Goal: Task Accomplishment & Management: Complete application form

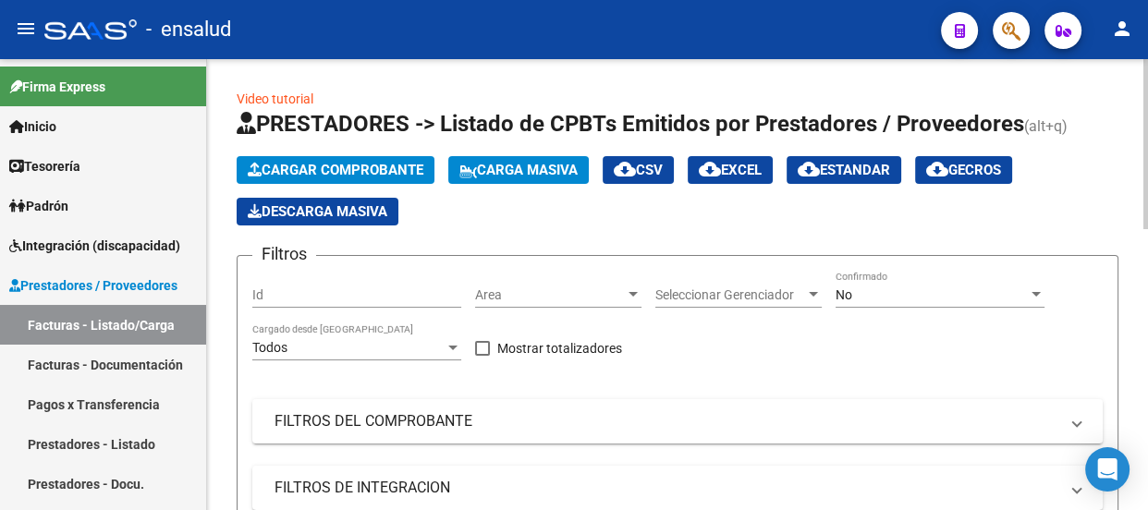
scroll to position [32, 0]
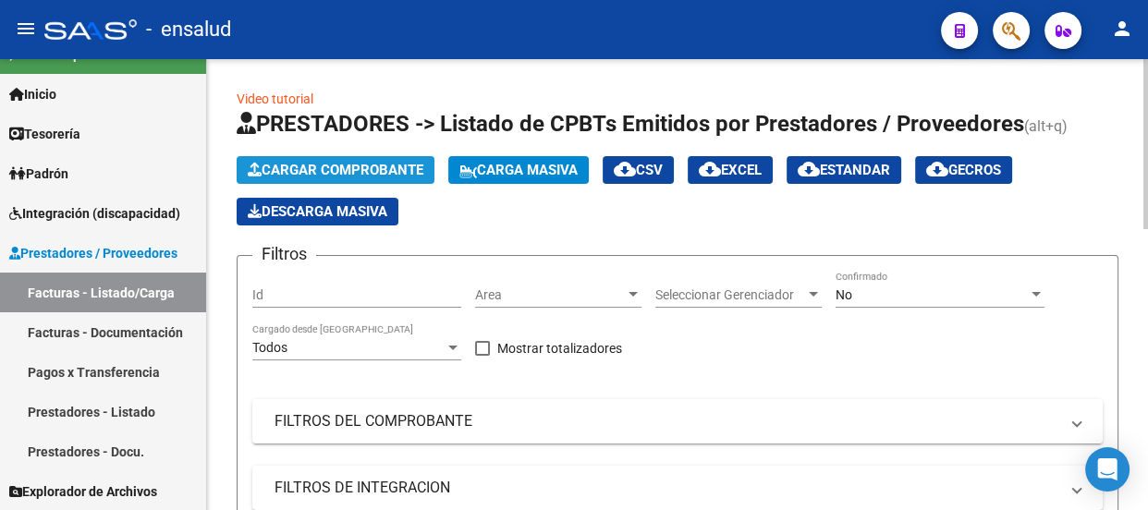
click at [390, 173] on span "Cargar Comprobante" at bounding box center [336, 170] width 176 height 17
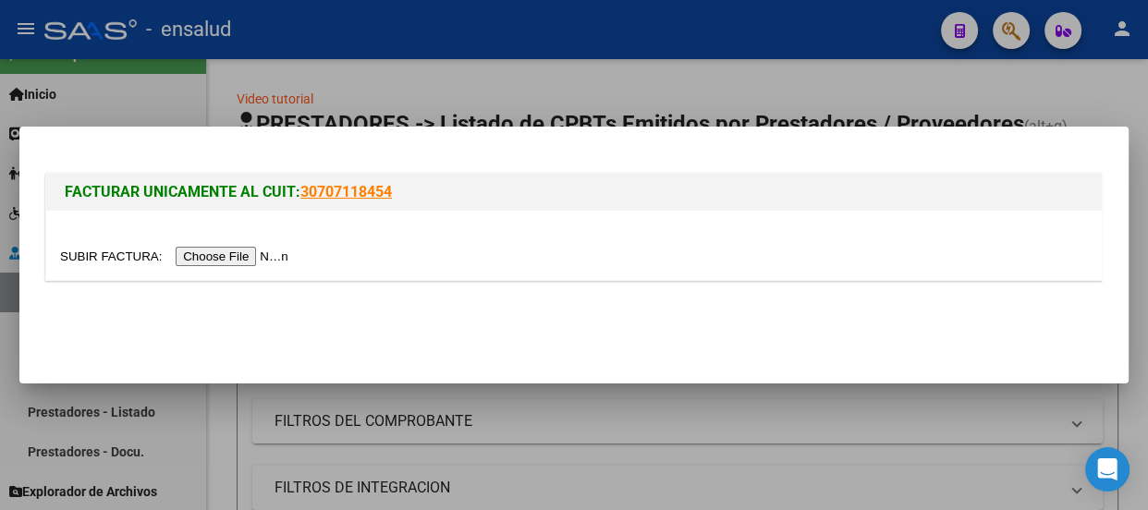
click at [286, 254] on input "file" at bounding box center [177, 256] width 234 height 19
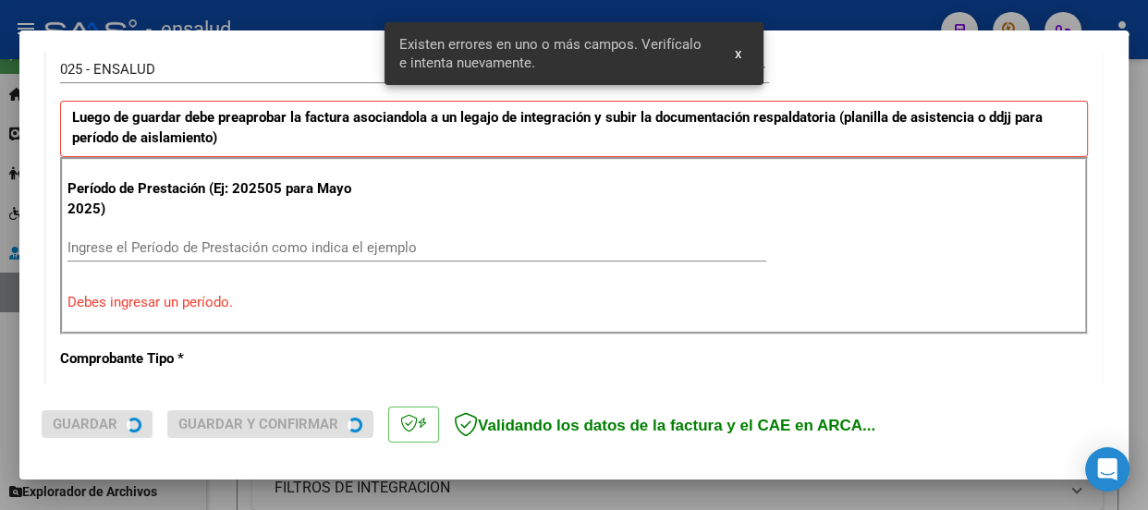
scroll to position [570, 0]
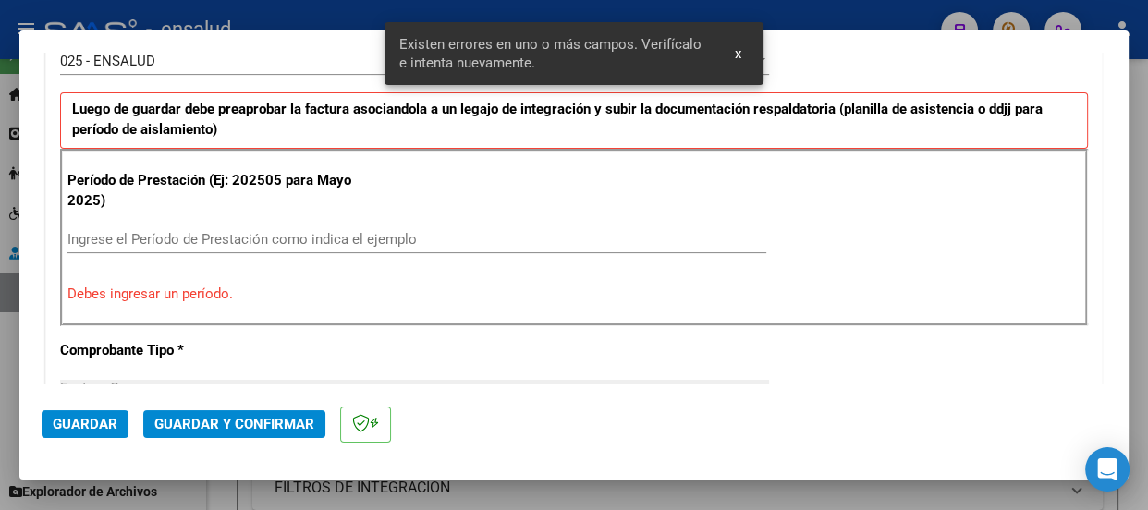
click at [92, 226] on div "Ingrese el Período de Prestación como indica el ejemplo" at bounding box center [416, 240] width 699 height 28
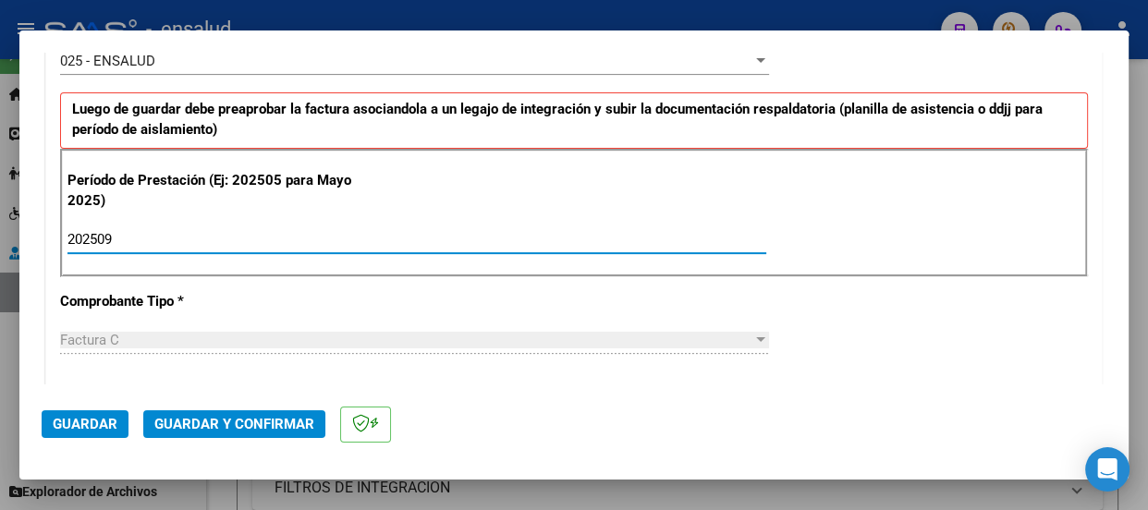
type input "202509"
click at [82, 427] on span "Guardar" at bounding box center [85, 424] width 65 height 17
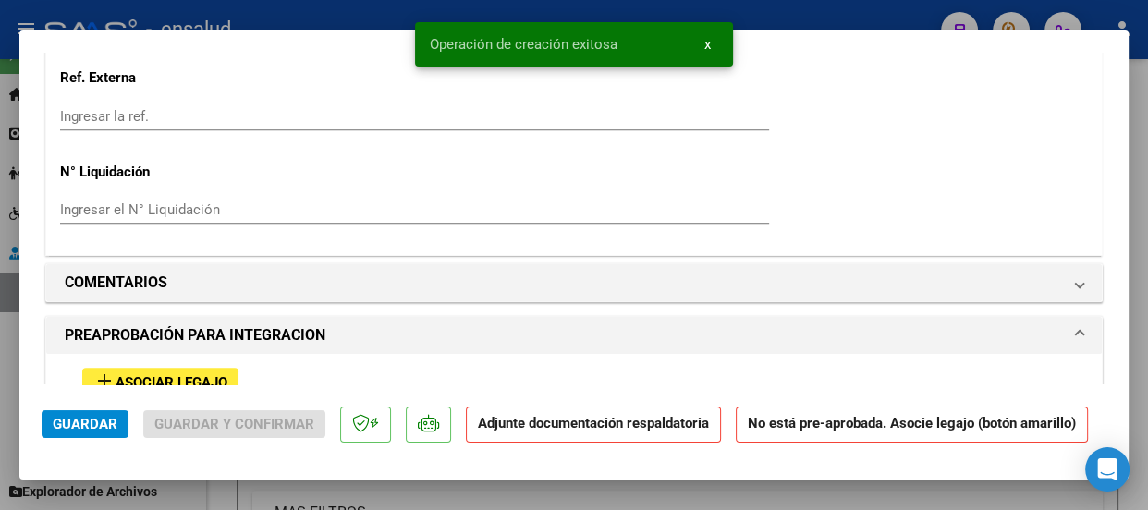
scroll to position [1764, 0]
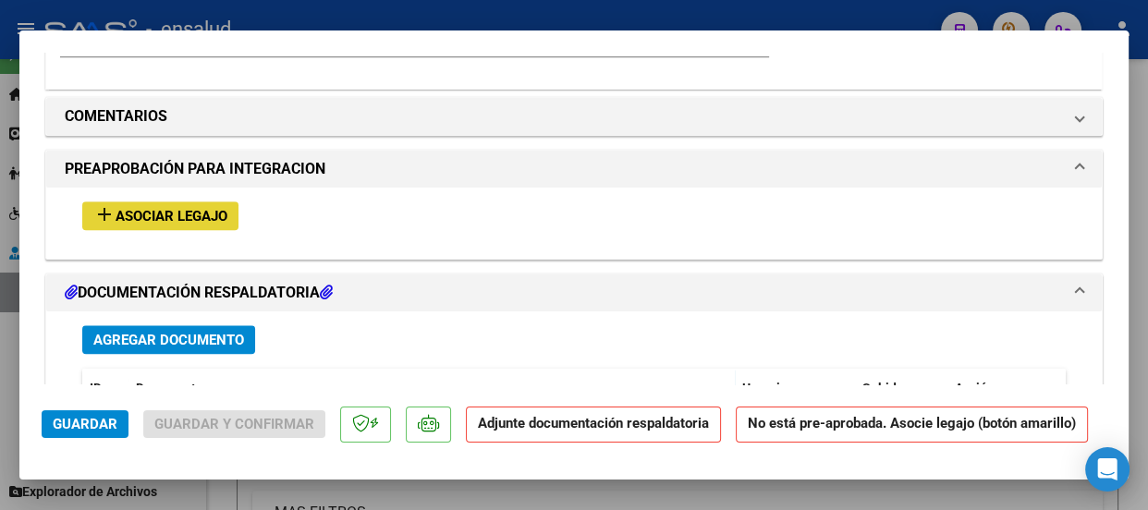
click at [194, 214] on span "Asociar Legajo" at bounding box center [172, 216] width 112 height 17
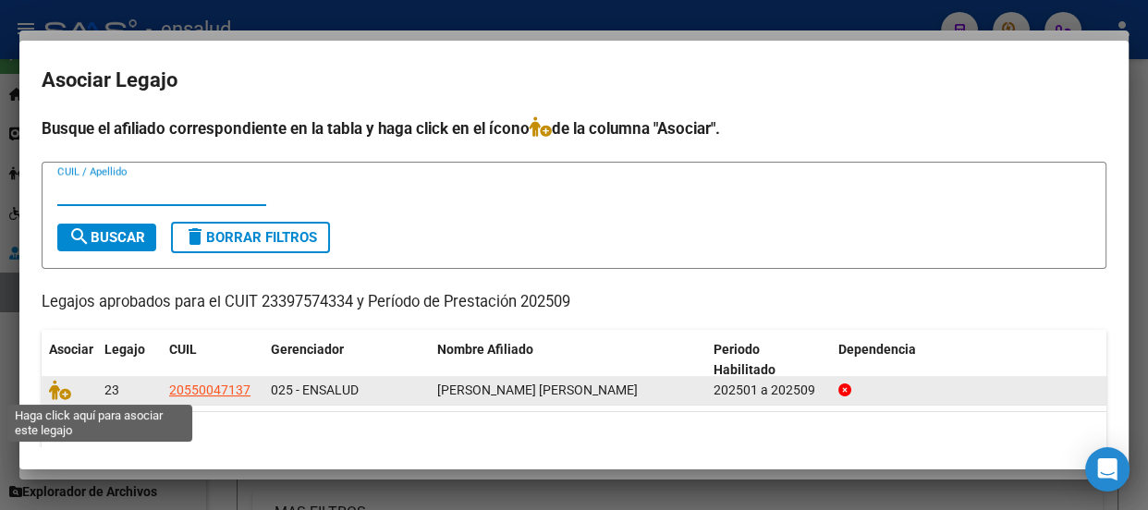
click at [79, 397] on div at bounding box center [69, 390] width 41 height 21
click at [65, 394] on icon at bounding box center [60, 390] width 22 height 20
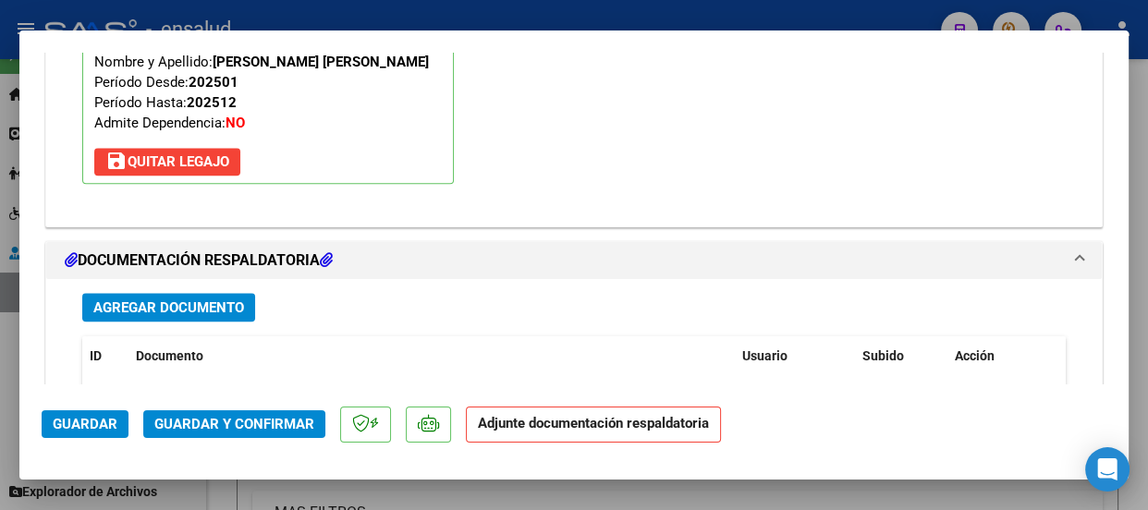
scroll to position [2065, 0]
click at [177, 307] on span "Agregar Documento" at bounding box center [168, 307] width 151 height 17
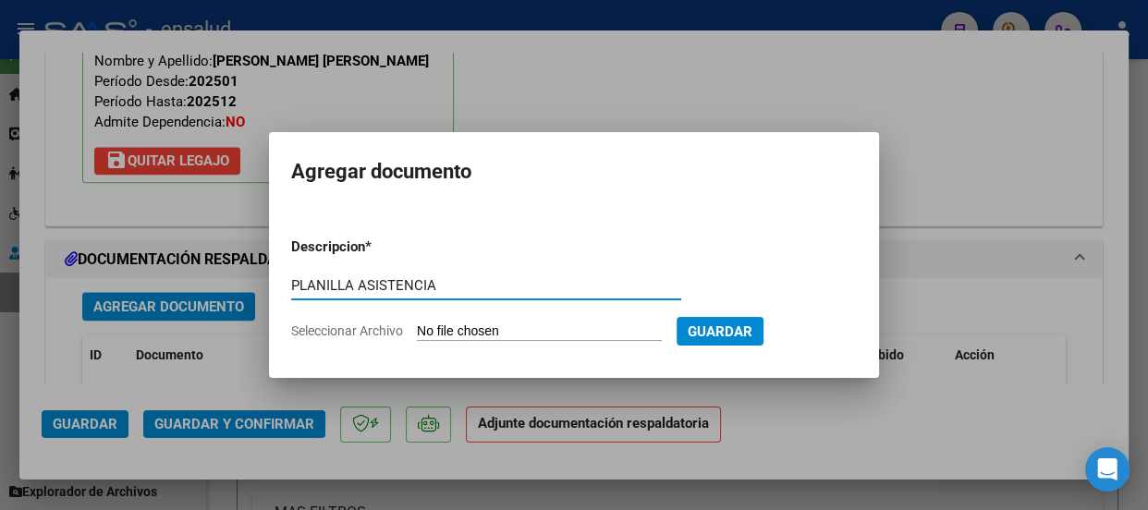
type input "PLANILLA ASISTENCIA"
click at [751, 335] on span "Guardar" at bounding box center [720, 331] width 65 height 17
click at [564, 324] on input "Seleccionar Archivo" at bounding box center [539, 332] width 245 height 18
type input "C:\fakepath\[PERSON_NAME] SALVADOR_202509_90_N_PERRI GUADALUPE_3-137-PA.pdf"
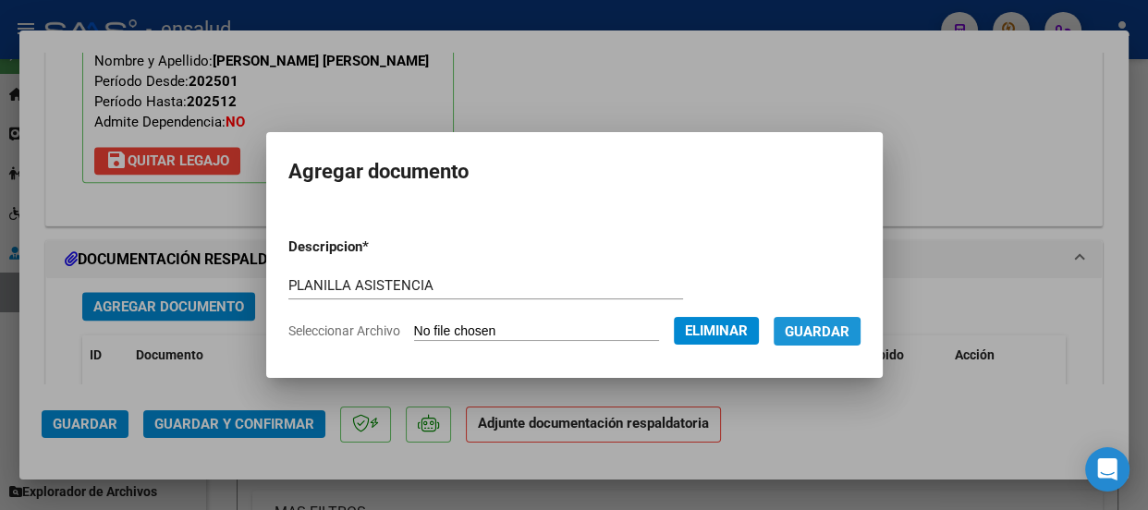
click at [833, 332] on span "Guardar" at bounding box center [817, 331] width 65 height 17
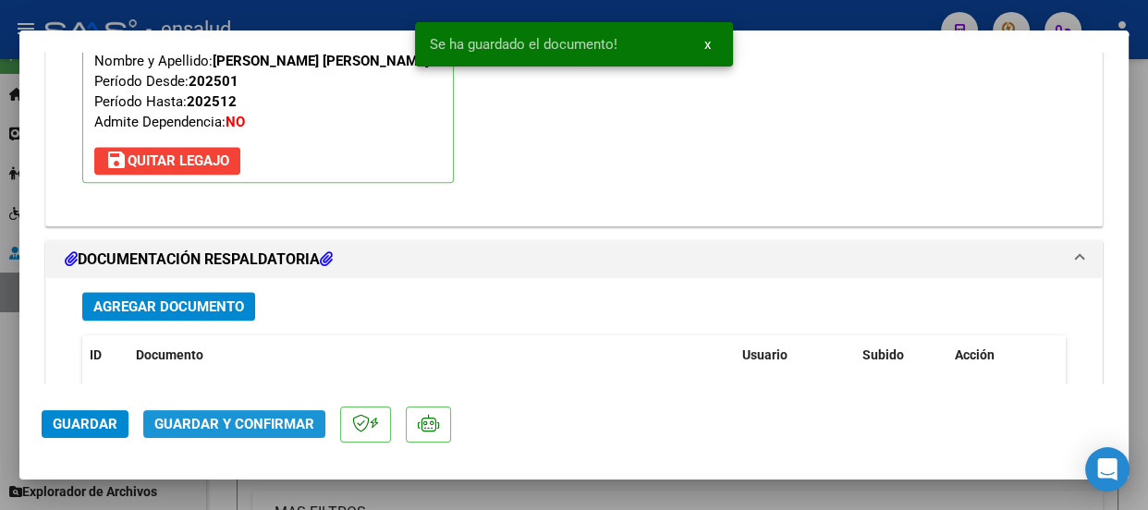
click at [251, 424] on span "Guardar y Confirmar" at bounding box center [234, 424] width 160 height 17
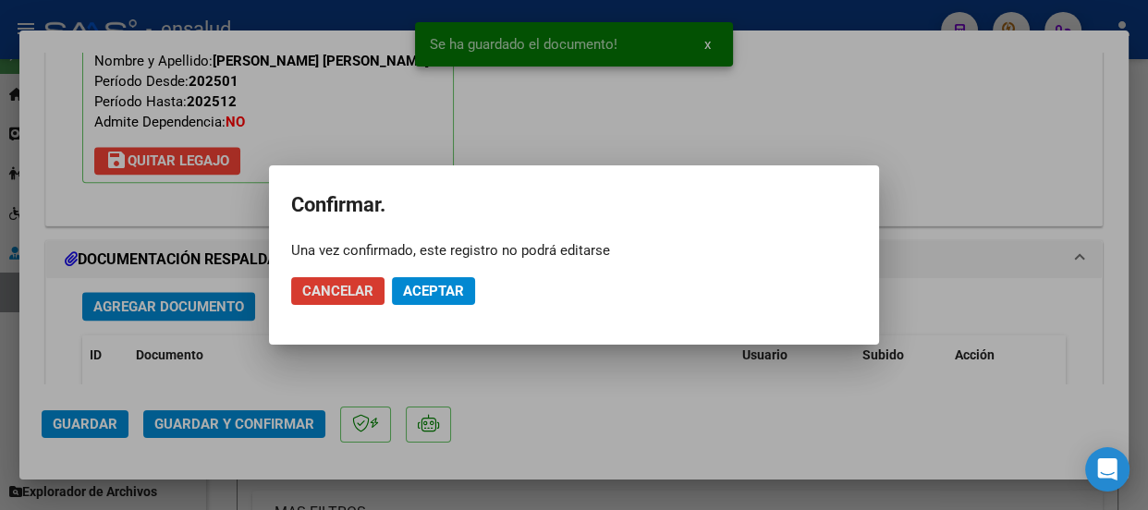
click at [433, 286] on span "Aceptar" at bounding box center [433, 291] width 61 height 17
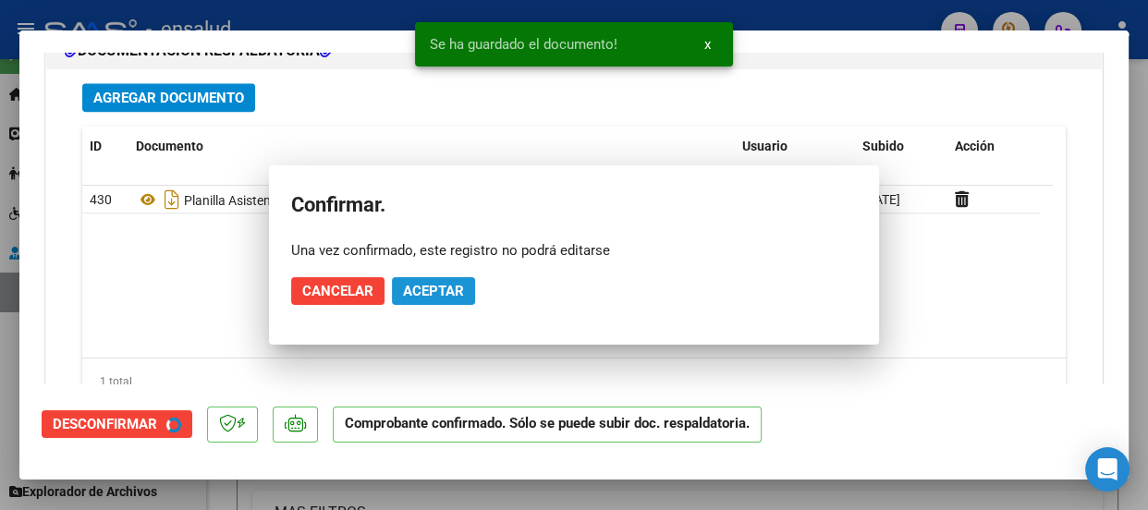
scroll to position [1898, 0]
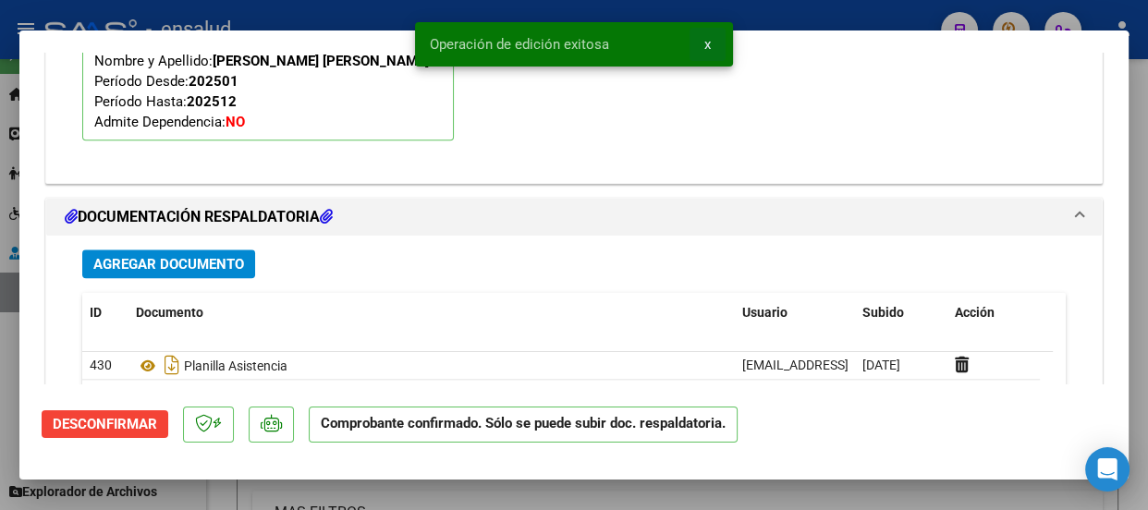
click at [705, 41] on span "x" at bounding box center [707, 44] width 6 height 17
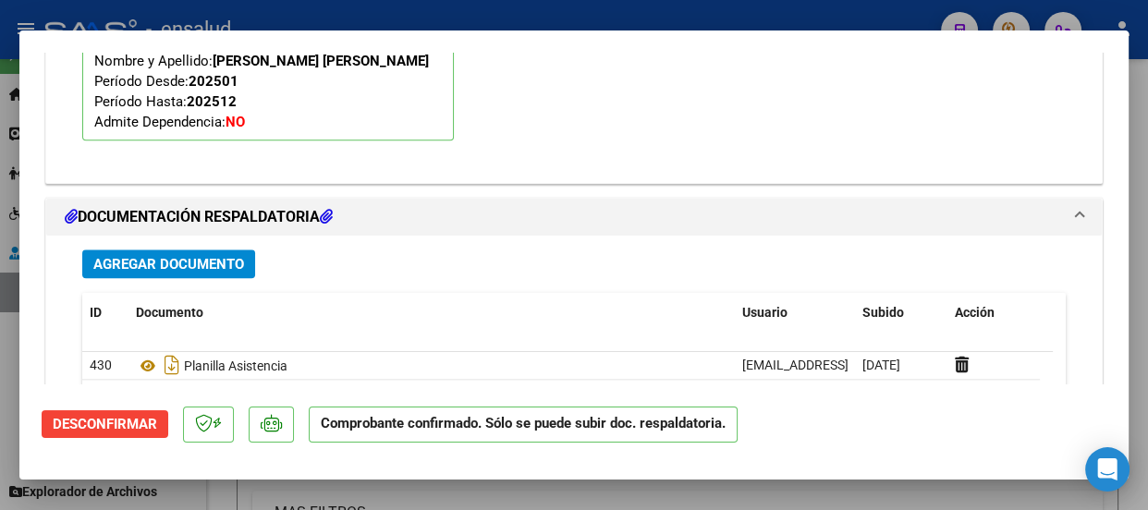
click at [705, 8] on div at bounding box center [574, 255] width 1148 height 510
type input "$ 0,00"
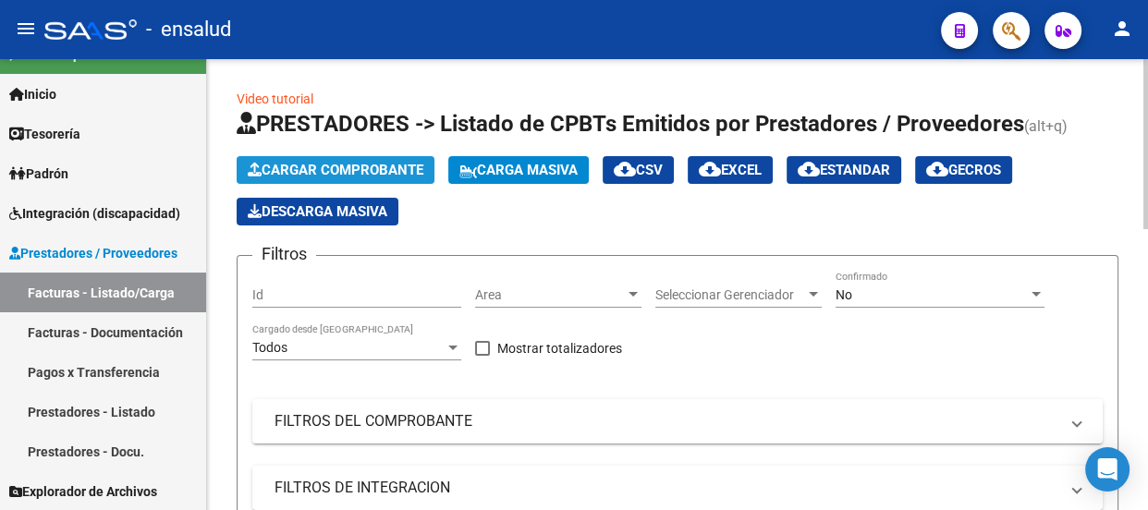
click at [348, 166] on span "Cargar Comprobante" at bounding box center [336, 170] width 176 height 17
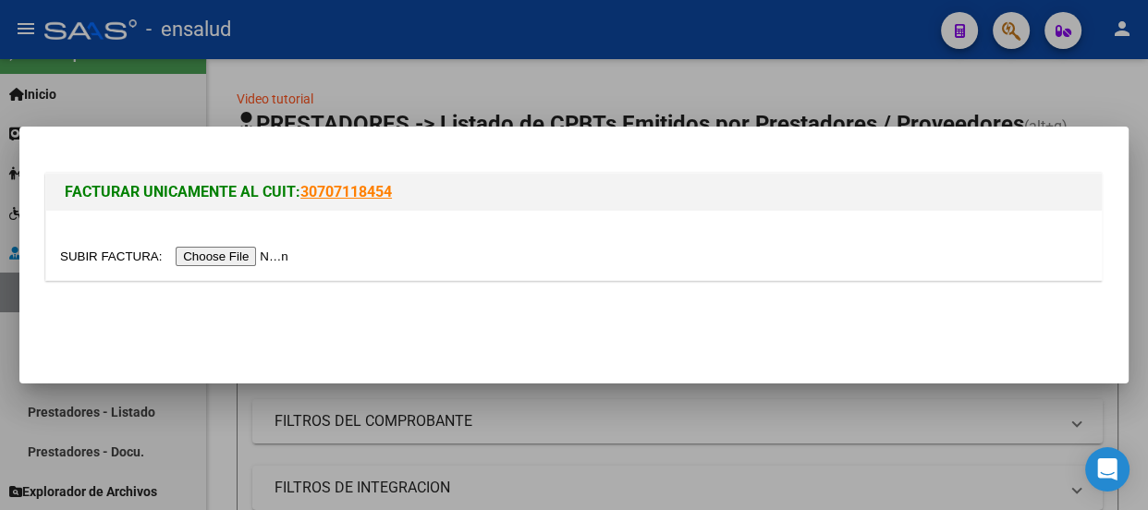
click at [256, 252] on input "file" at bounding box center [177, 256] width 234 height 19
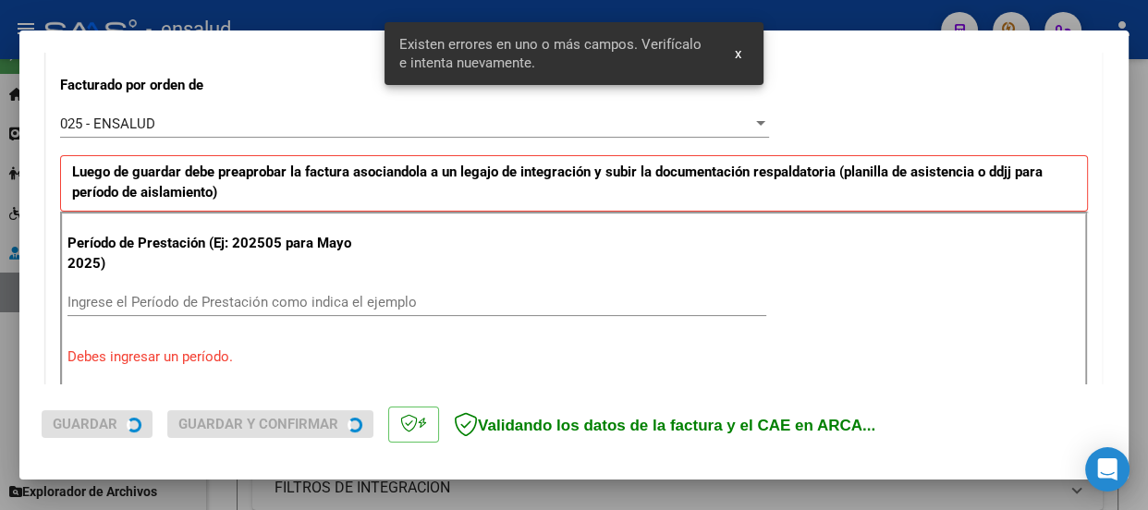
scroll to position [570, 0]
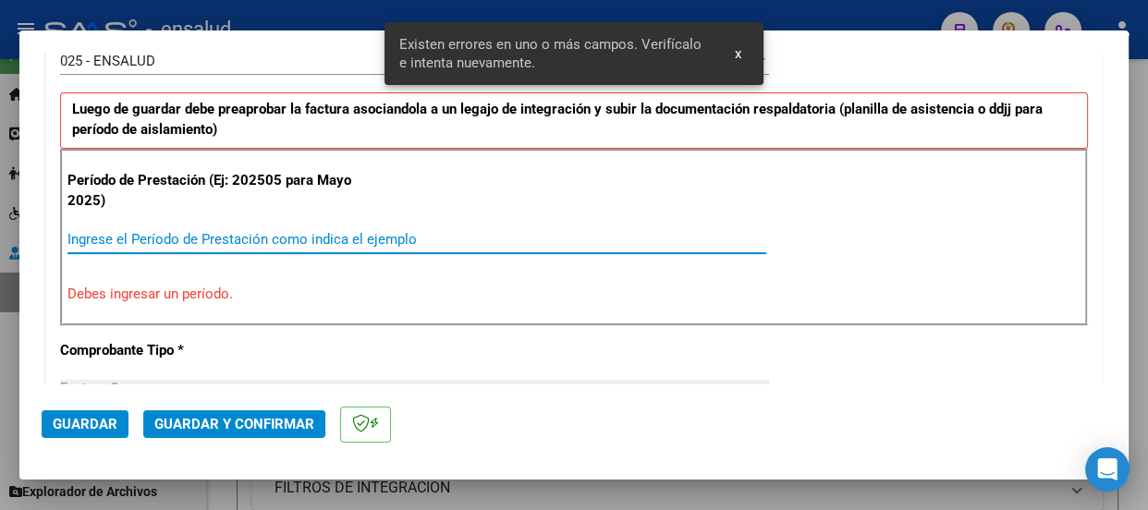
click at [78, 236] on input "Ingrese el Período de Prestación como indica el ejemplo" at bounding box center [416, 239] width 699 height 17
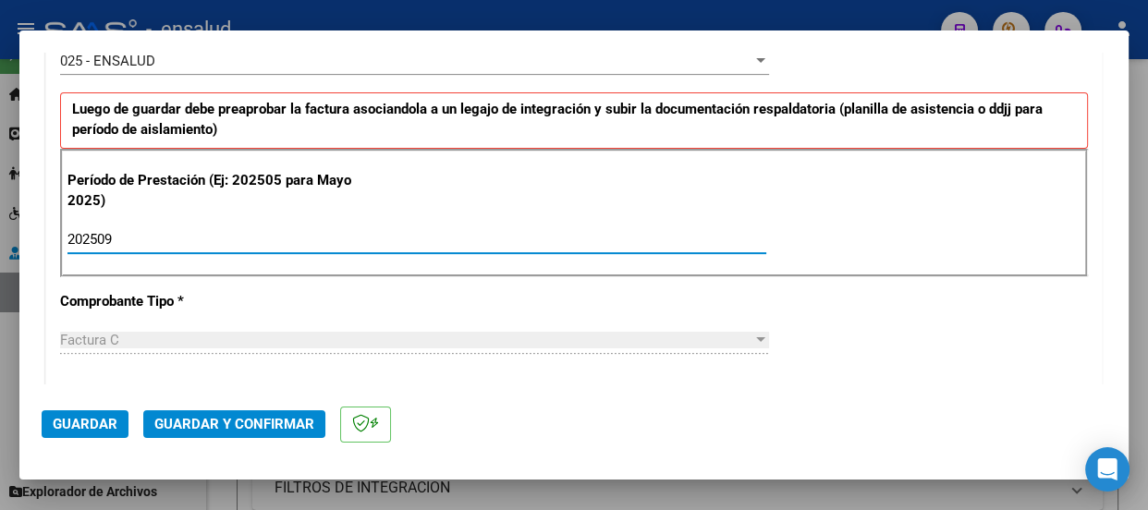
type input "202509"
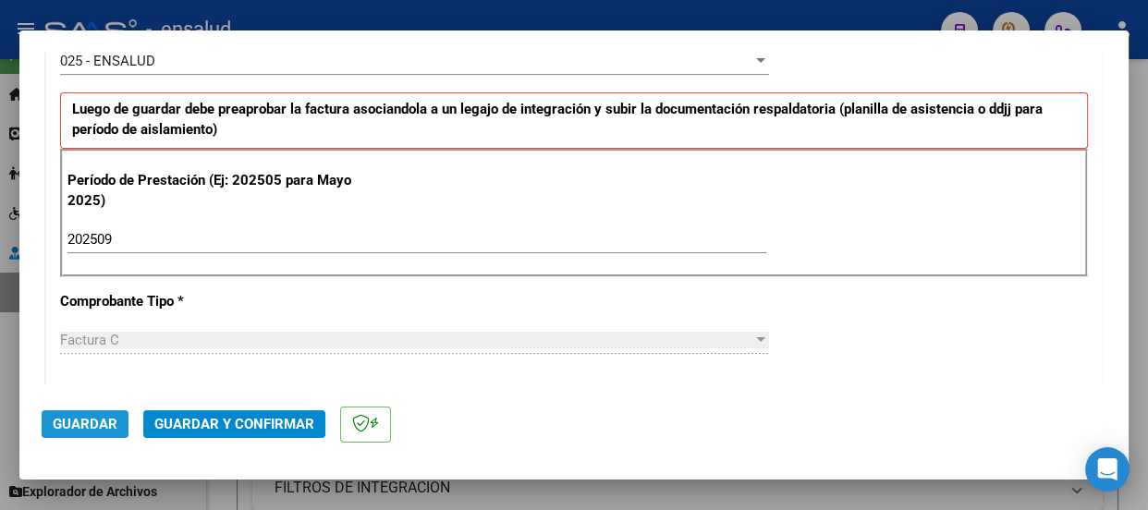
click at [95, 422] on span "Guardar" at bounding box center [85, 424] width 65 height 17
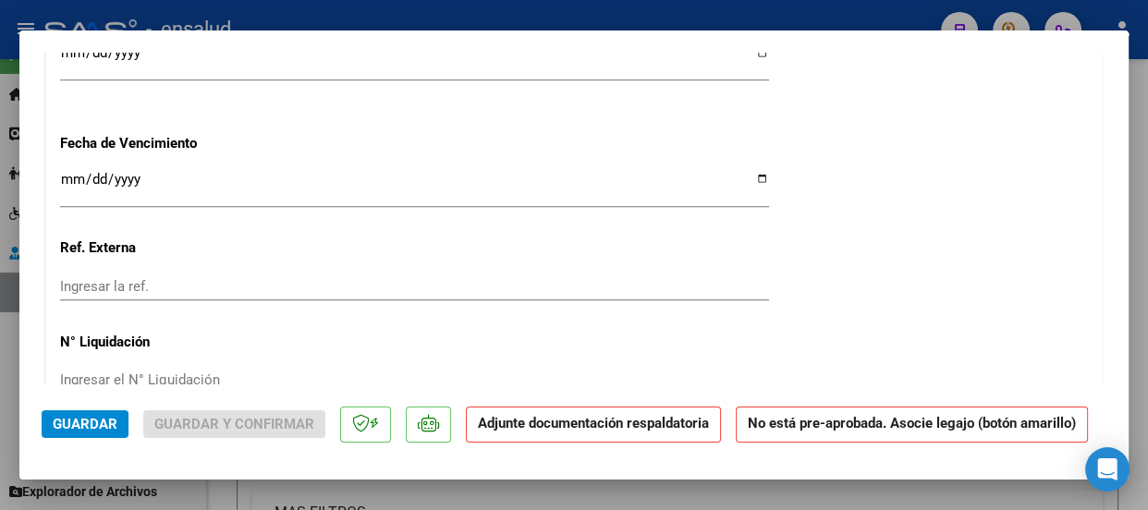
scroll to position [1848, 0]
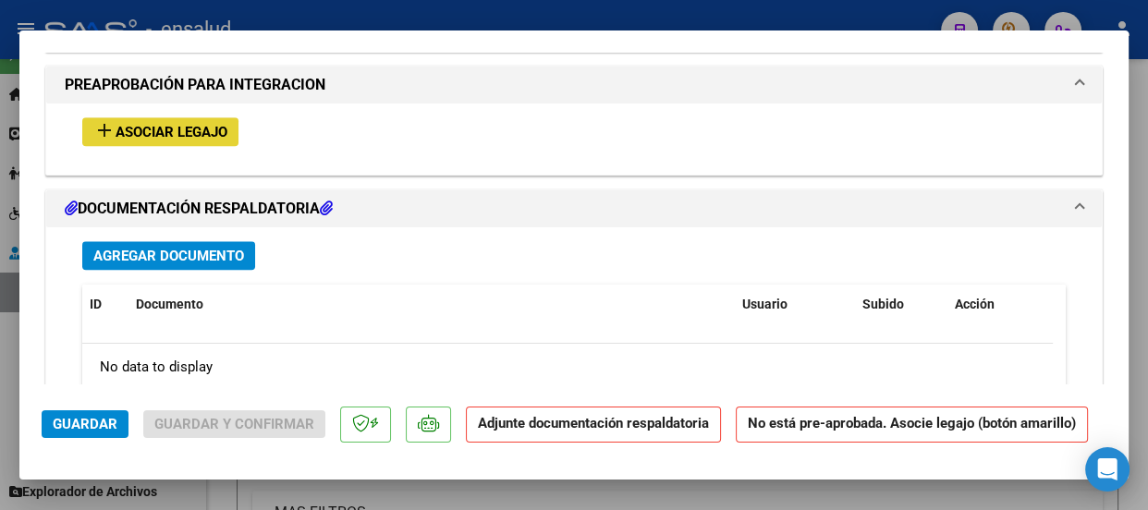
click at [167, 124] on span "Asociar Legajo" at bounding box center [172, 132] width 112 height 17
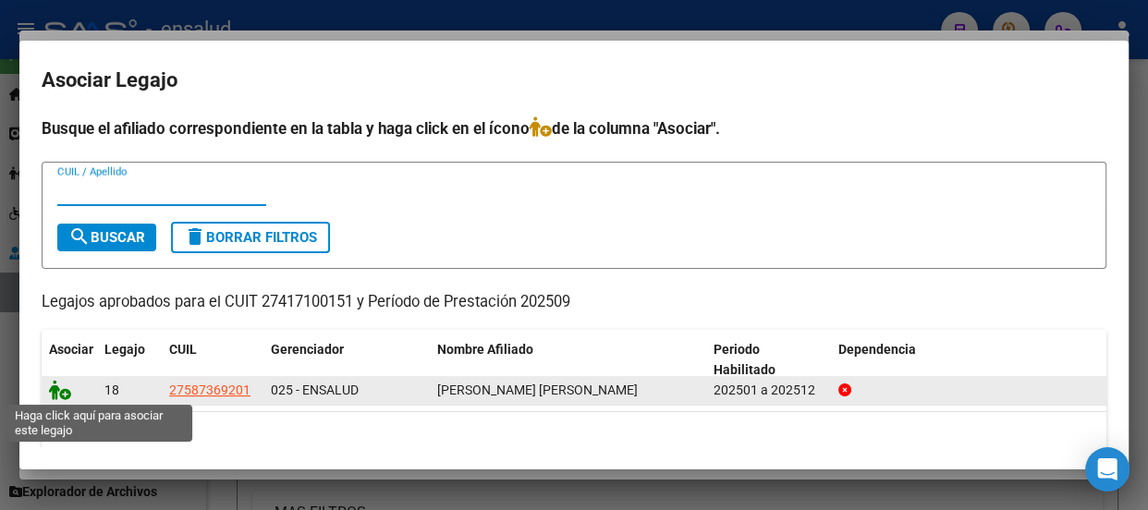
click at [61, 394] on icon at bounding box center [60, 390] width 22 height 20
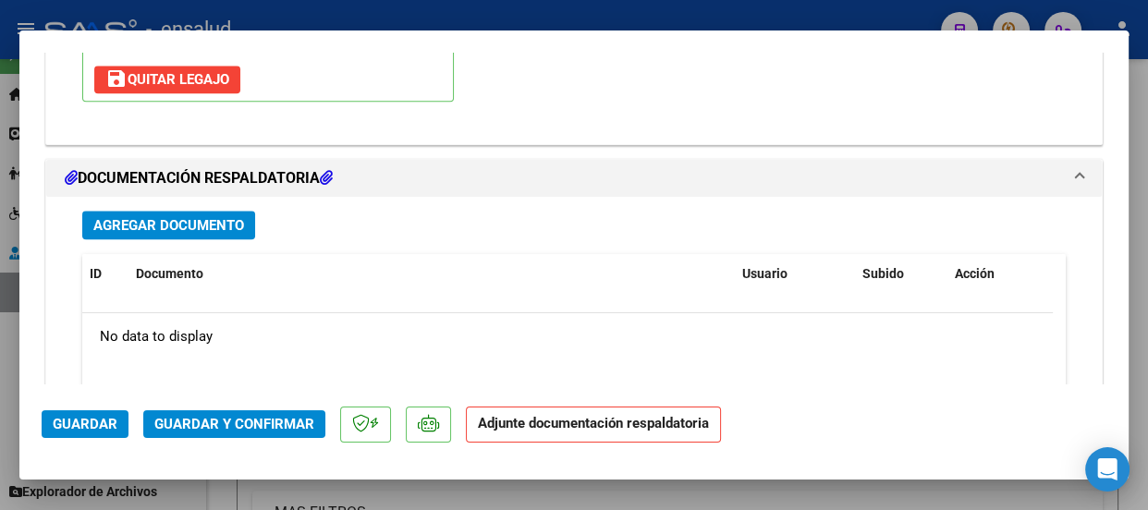
scroll to position [2149, 0]
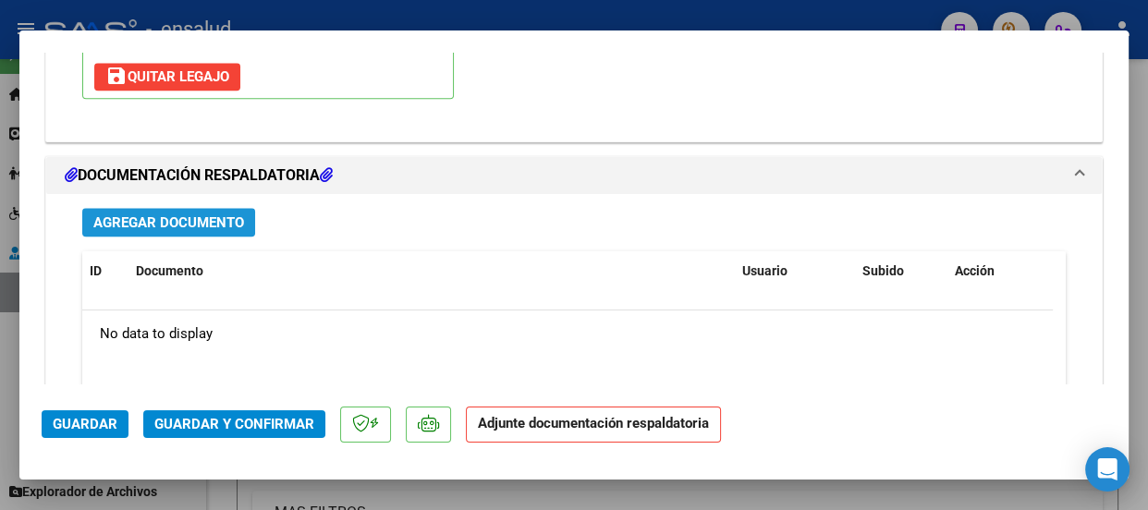
click at [216, 219] on span "Agregar Documento" at bounding box center [168, 222] width 151 height 17
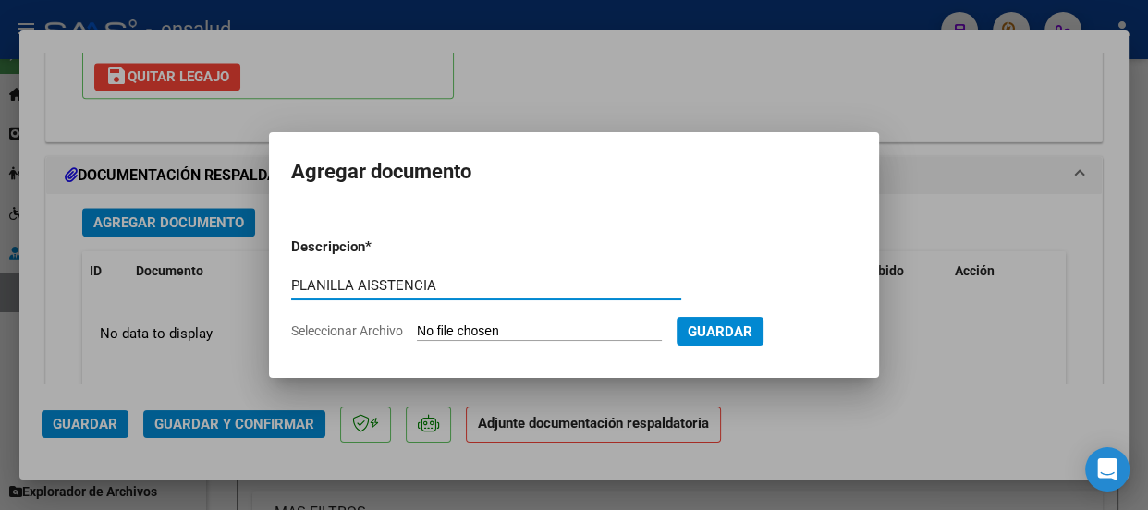
click at [379, 281] on input "PLANILLA AISSTENCIA" at bounding box center [486, 285] width 390 height 17
click at [367, 277] on input "PLANILLA AISTENCIA" at bounding box center [486, 285] width 390 height 17
type input "PLANILLA ASISTENCIA"
click at [570, 323] on input "Seleccionar Archivo" at bounding box center [539, 332] width 245 height 18
type input "C:\fakepath\[PERSON_NAME] VALENTINA_202509_90_N_MOZZI MICAELA_1-338-PA.pdf"
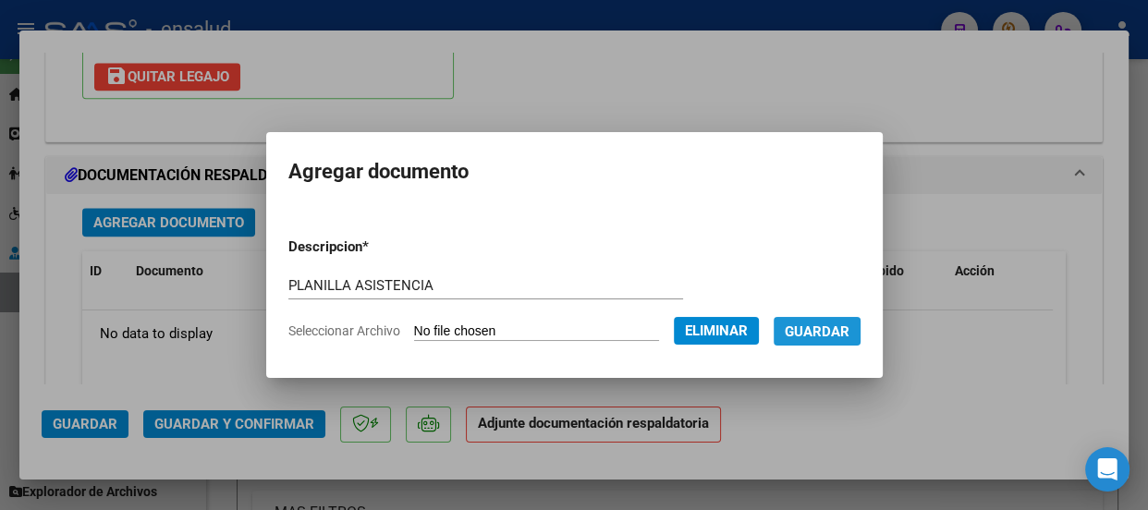
click at [842, 333] on span "Guardar" at bounding box center [817, 331] width 65 height 17
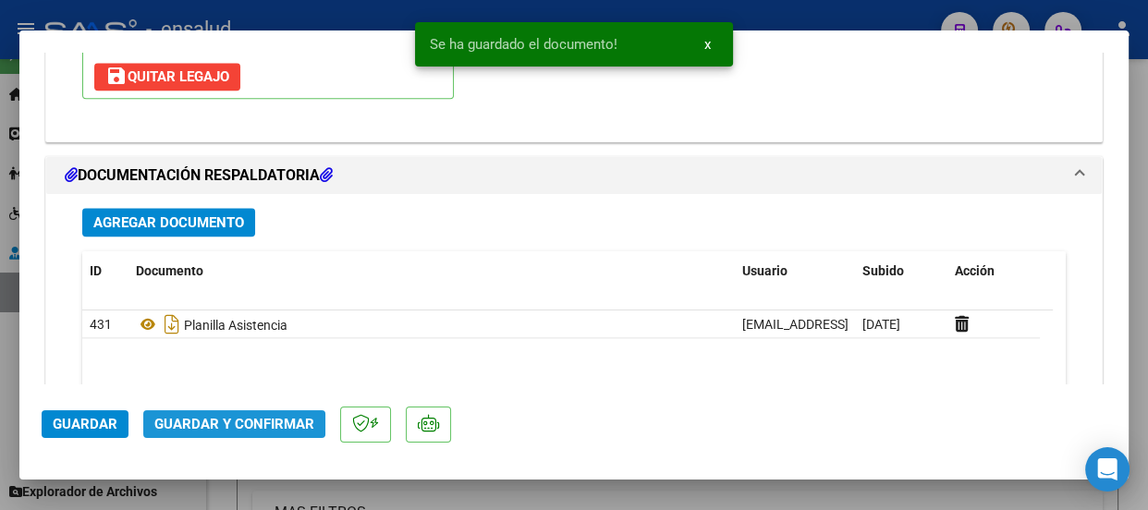
click at [241, 424] on span "Guardar y Confirmar" at bounding box center [234, 424] width 160 height 17
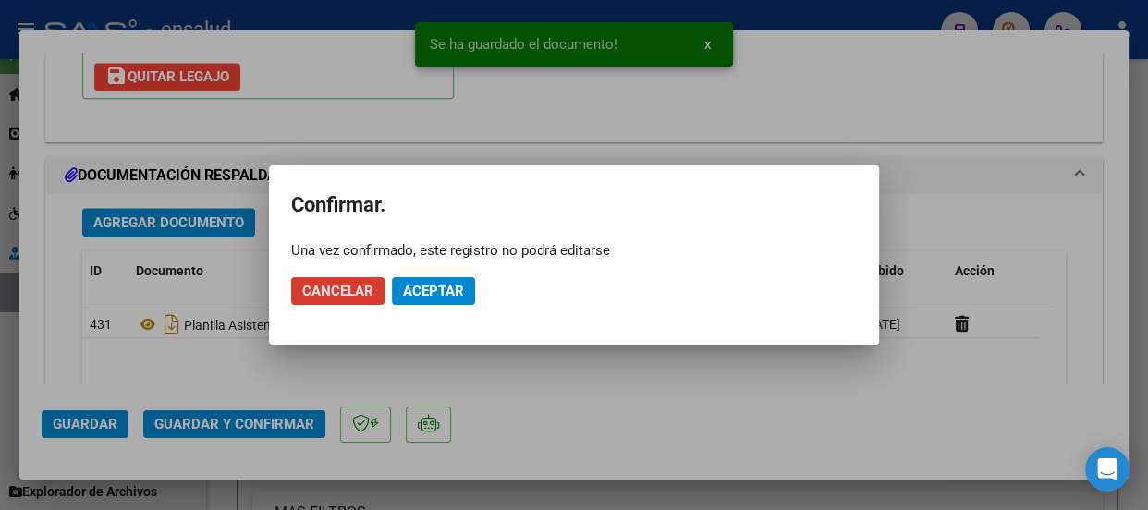
click at [436, 285] on span "Aceptar" at bounding box center [433, 291] width 61 height 17
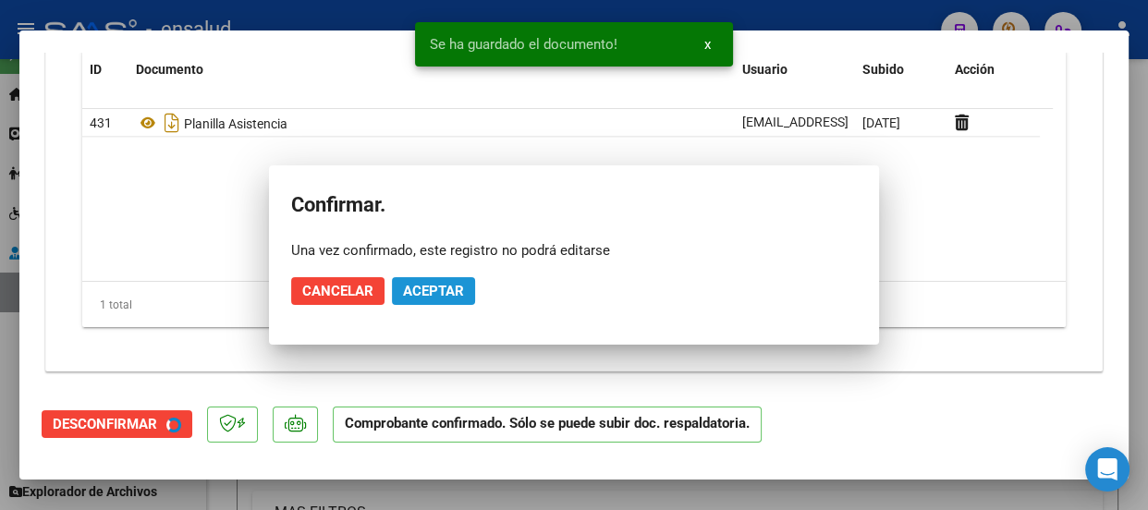
scroll to position [1982, 0]
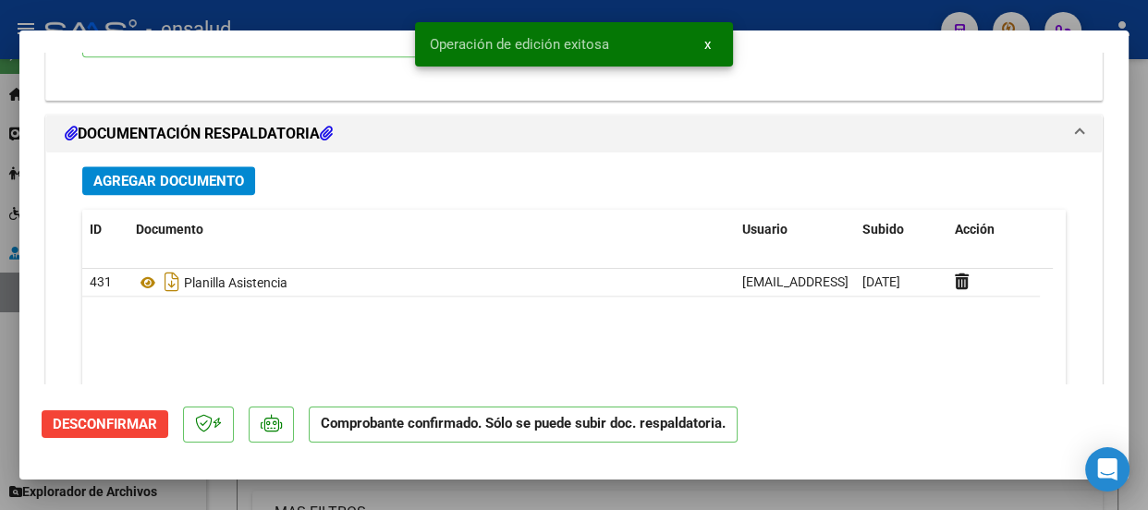
click at [707, 42] on span "x" at bounding box center [707, 44] width 6 height 17
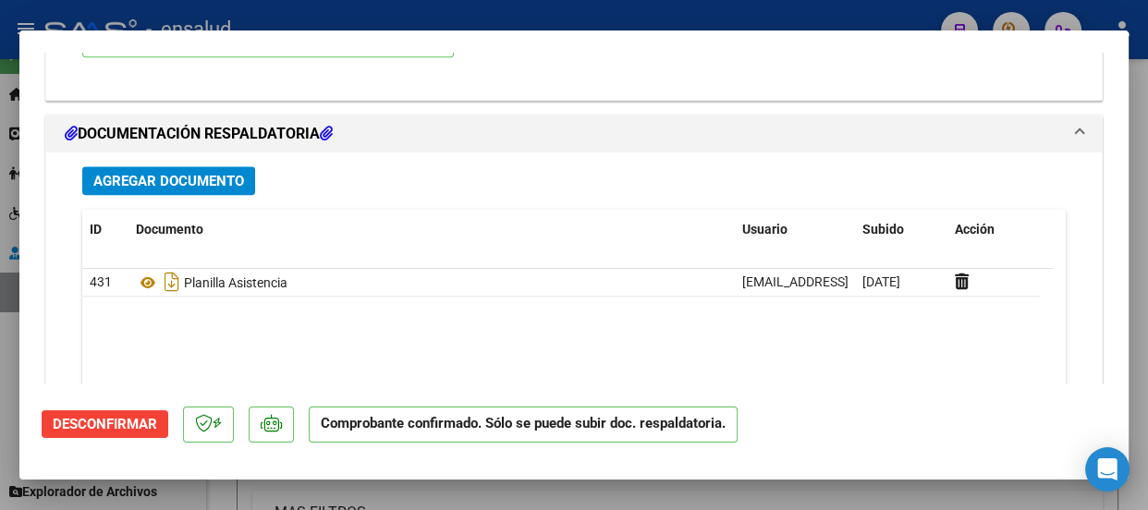
click at [695, 9] on div at bounding box center [574, 255] width 1148 height 510
type input "$ 0,00"
